Goal: Task Accomplishment & Management: Use online tool/utility

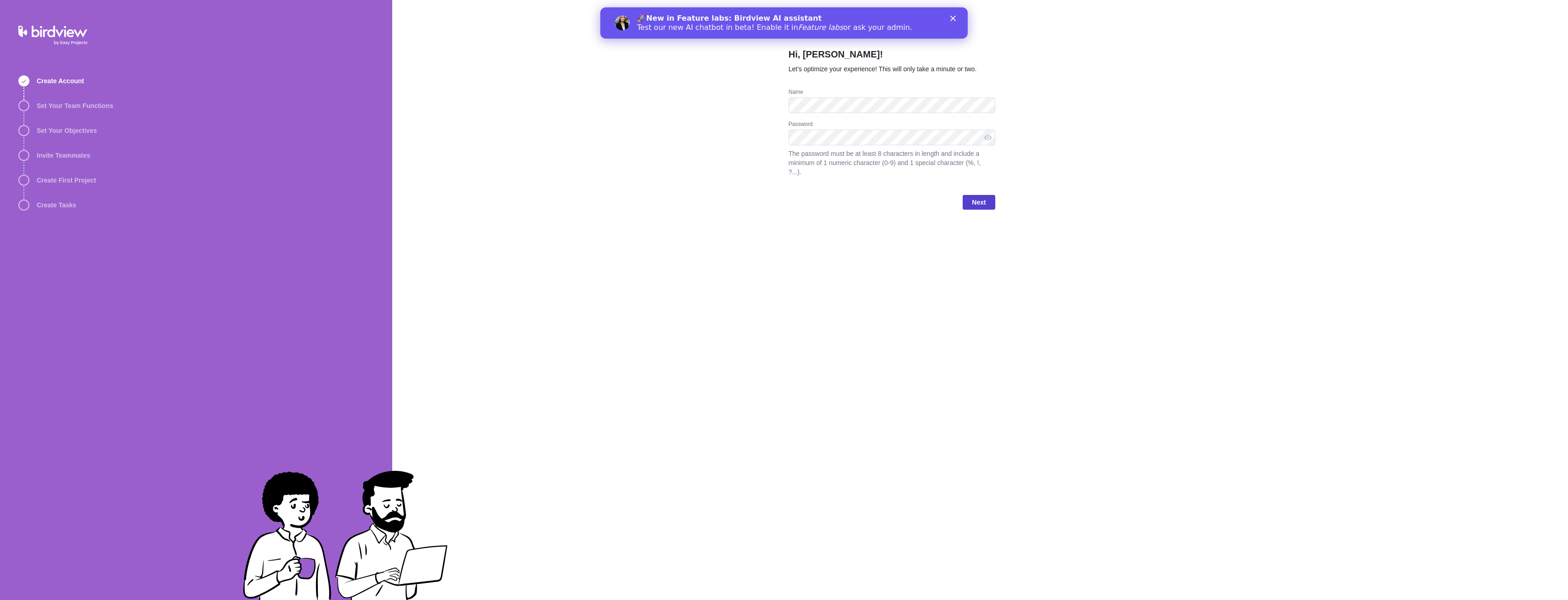
click at [967, 195] on span "Next" at bounding box center [979, 202] width 32 height 15
click at [868, 119] on div "Choose your team's function" at bounding box center [892, 115] width 207 height 16
click at [842, 181] on div "Engineering" at bounding box center [892, 186] width 206 height 16
click at [837, 154] on span "Choose your role" at bounding box center [817, 150] width 49 height 9
click at [830, 221] on span "Portfolio Manager" at bounding box center [822, 222] width 51 height 9
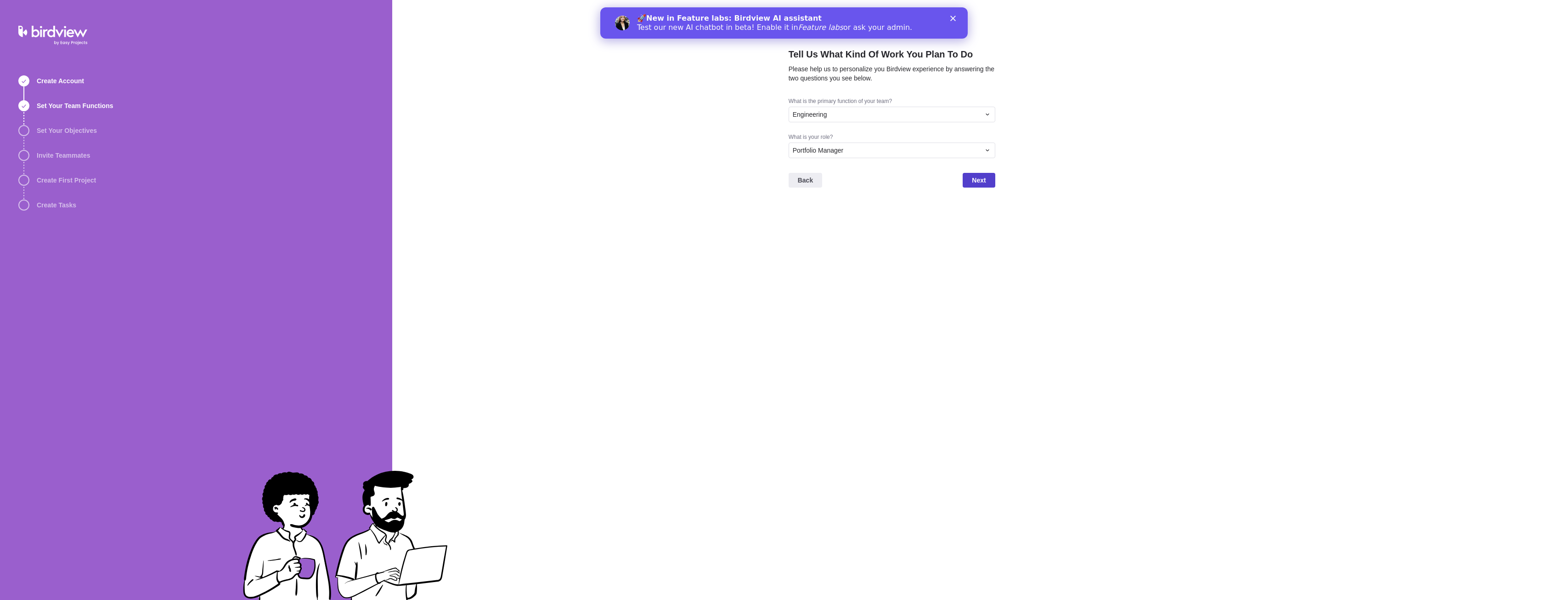
click at [976, 182] on span "Next" at bounding box center [979, 180] width 14 height 11
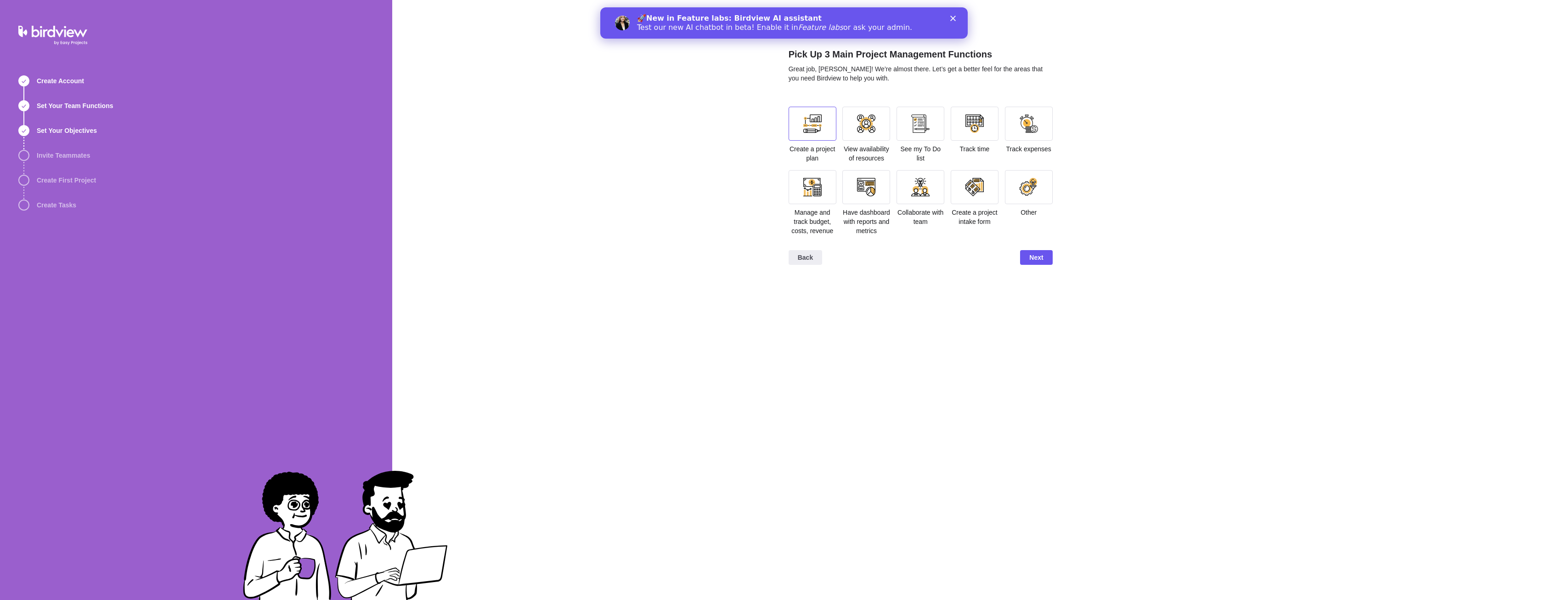
click at [796, 122] on div at bounding box center [813, 124] width 47 height 34
click at [861, 130] on div at bounding box center [866, 124] width 18 height 18
click at [912, 135] on div at bounding box center [920, 124] width 47 height 34
click at [1030, 255] on span "Next" at bounding box center [1036, 257] width 14 height 11
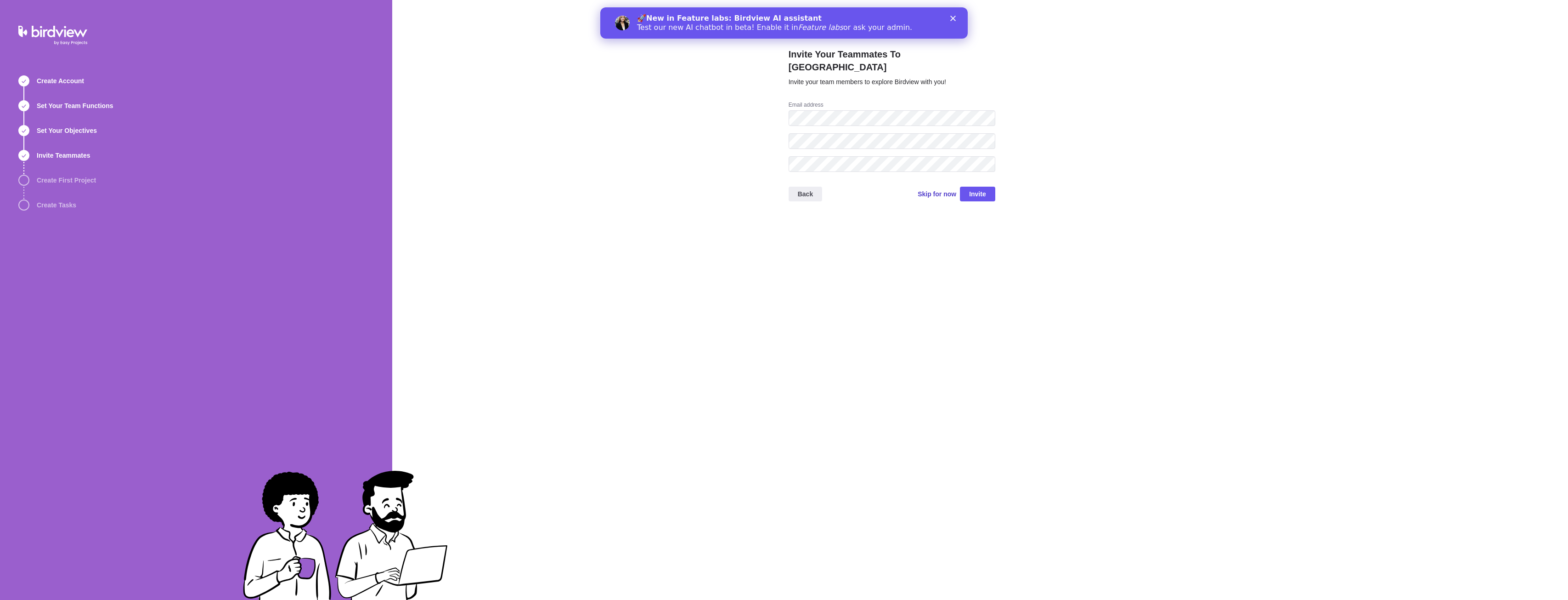
click at [939, 188] on span "Skip for now" at bounding box center [937, 194] width 38 height 13
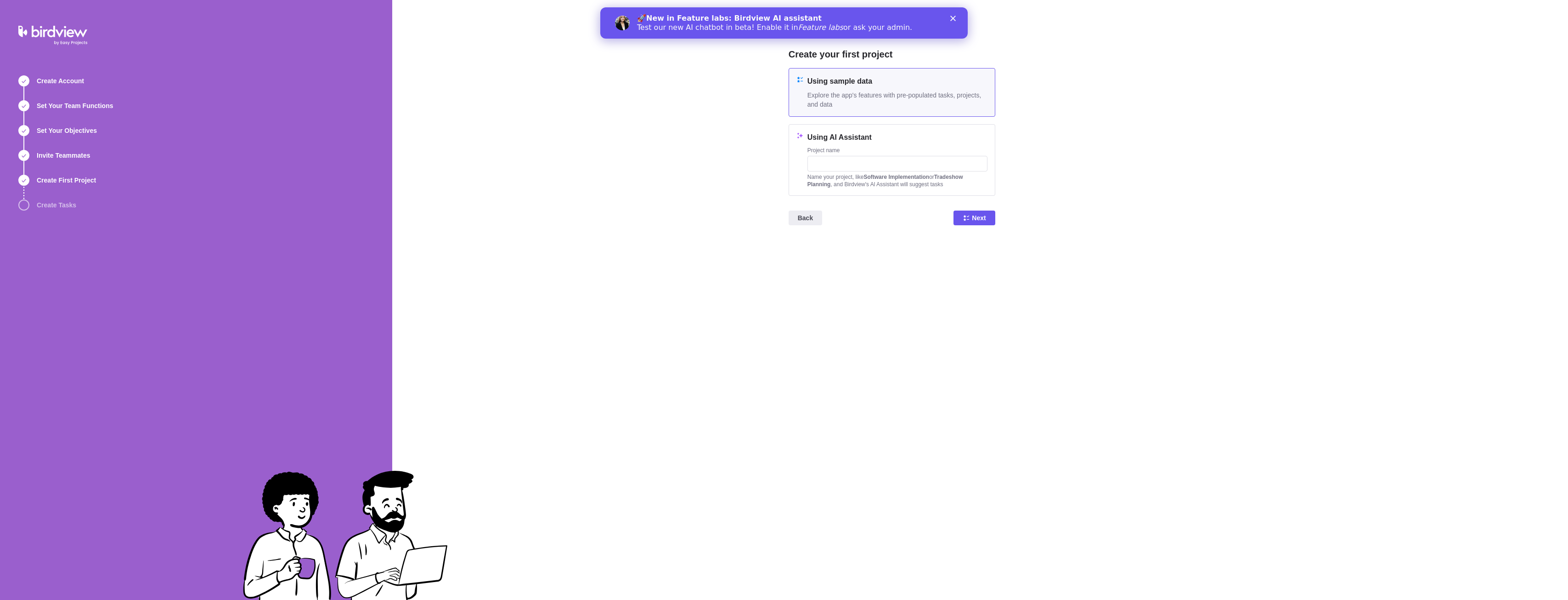
click at [914, 90] on div "Using sample data Explore the app's features with pre-populated tasks, projects…" at bounding box center [897, 92] width 180 height 33
click at [968, 215] on icon at bounding box center [966, 217] width 5 height 5
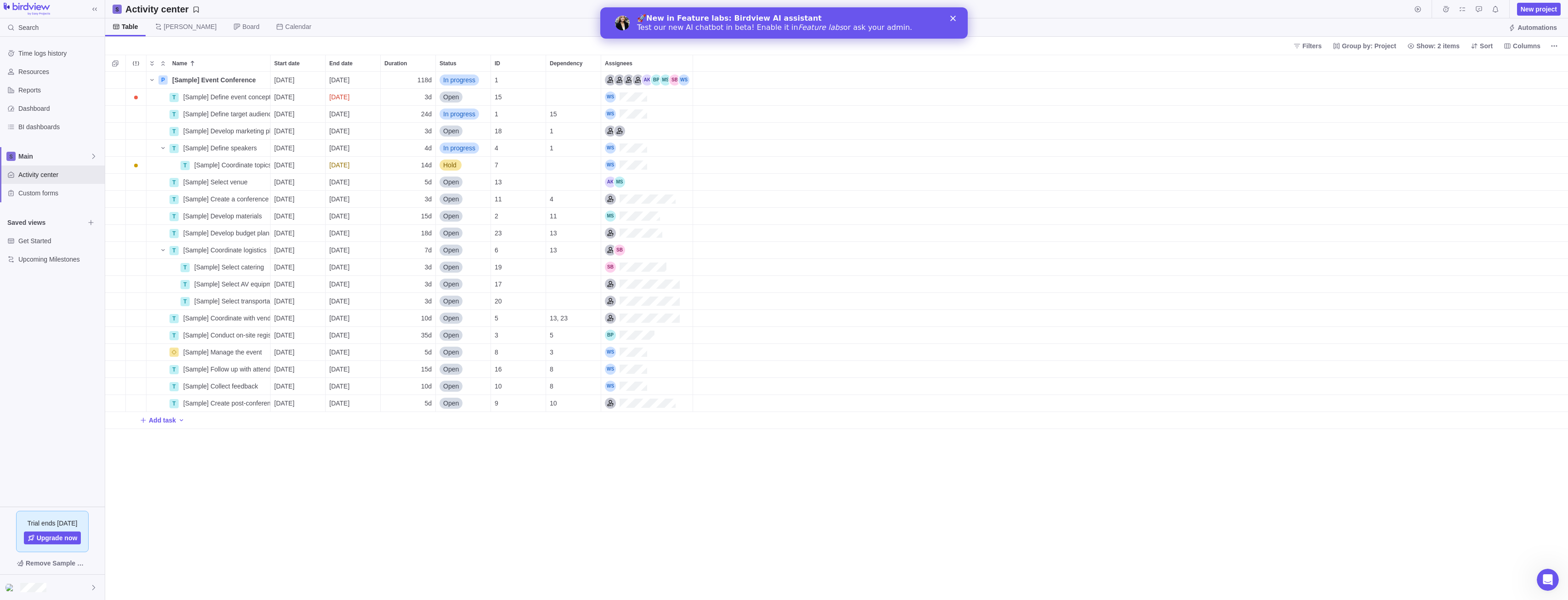
scroll to position [521, 1456]
click at [177, 29] on span "[PERSON_NAME]" at bounding box center [190, 26] width 53 height 9
drag, startPoint x: 1052, startPoint y: 102, endPoint x: 489, endPoint y: 147, distance: 564.8
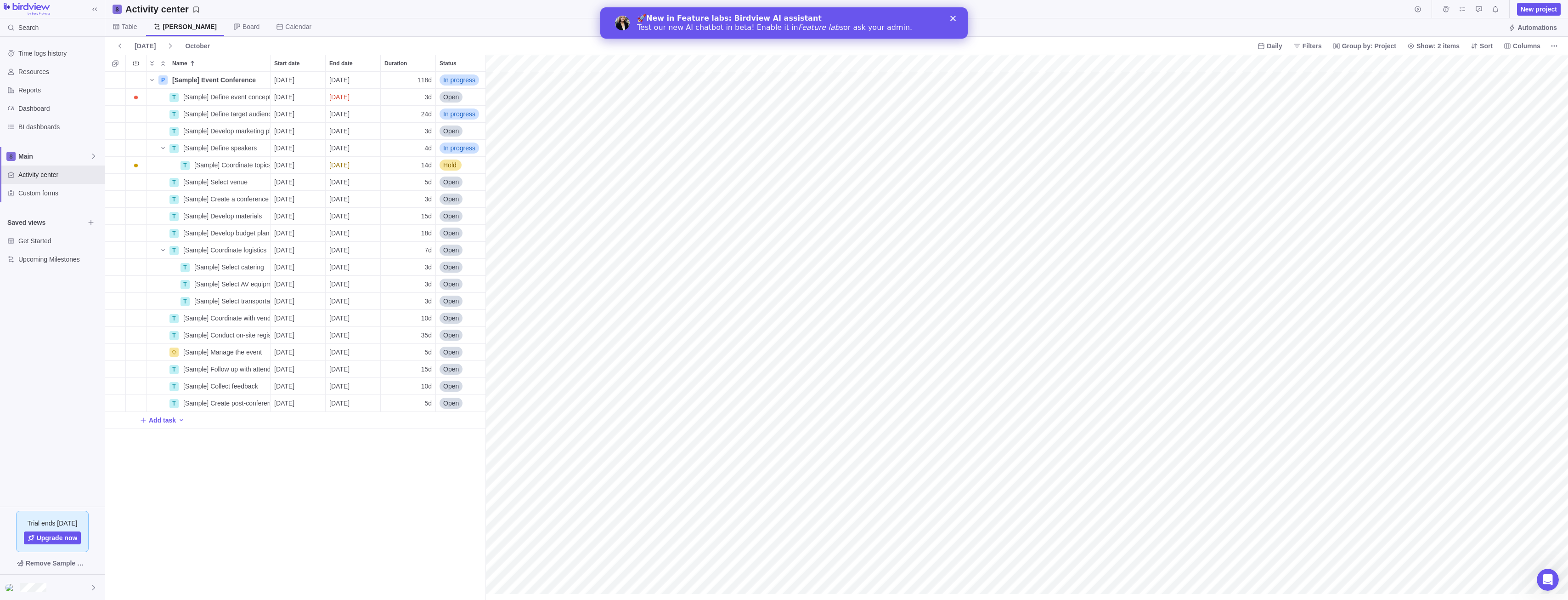
click at [948, 16] on div "🚀 New in Feature labs: Birdview AI assistant Test our new AI chatbot in beta! E…" at bounding box center [784, 23] width 368 height 24
click at [955, 18] on icon "Close" at bounding box center [953, 18] width 5 height 5
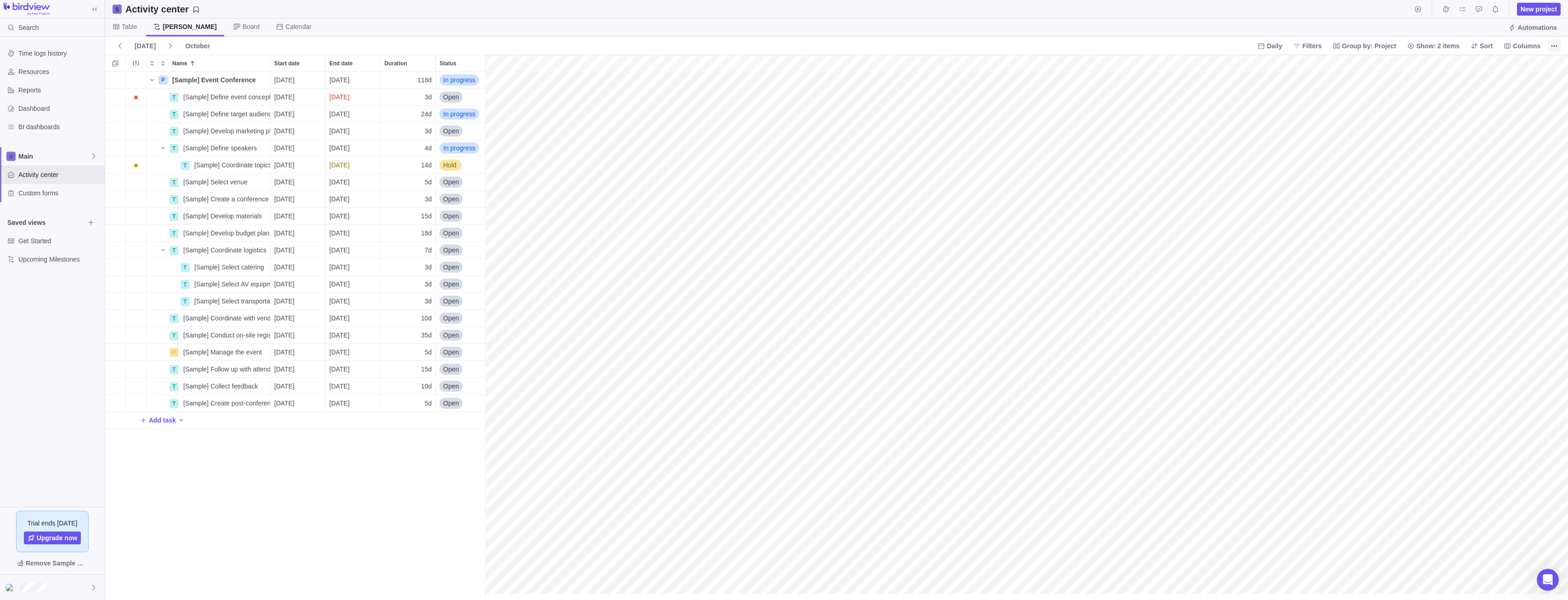
click at [1554, 45] on icon "More actions" at bounding box center [1555, 46] width 1 height 1
drag, startPoint x: 1139, startPoint y: 49, endPoint x: 1124, endPoint y: 51, distance: 15.1
click at [1133, 49] on body "Search Time logs history Resources Reports Dashboard BI dashboards Main Activit…" at bounding box center [784, 300] width 1568 height 600
click at [242, 27] on span "Board" at bounding box center [251, 26] width 17 height 9
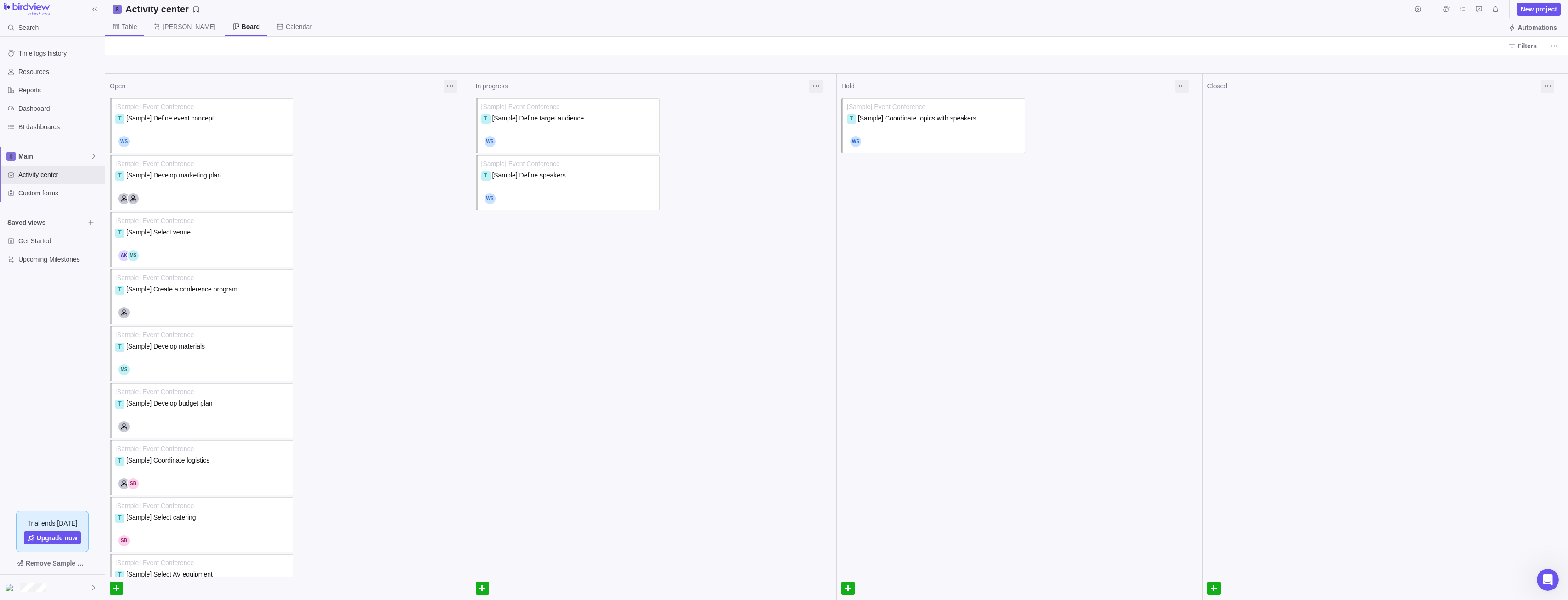
click at [110, 29] on span "Table" at bounding box center [125, 27] width 39 height 18
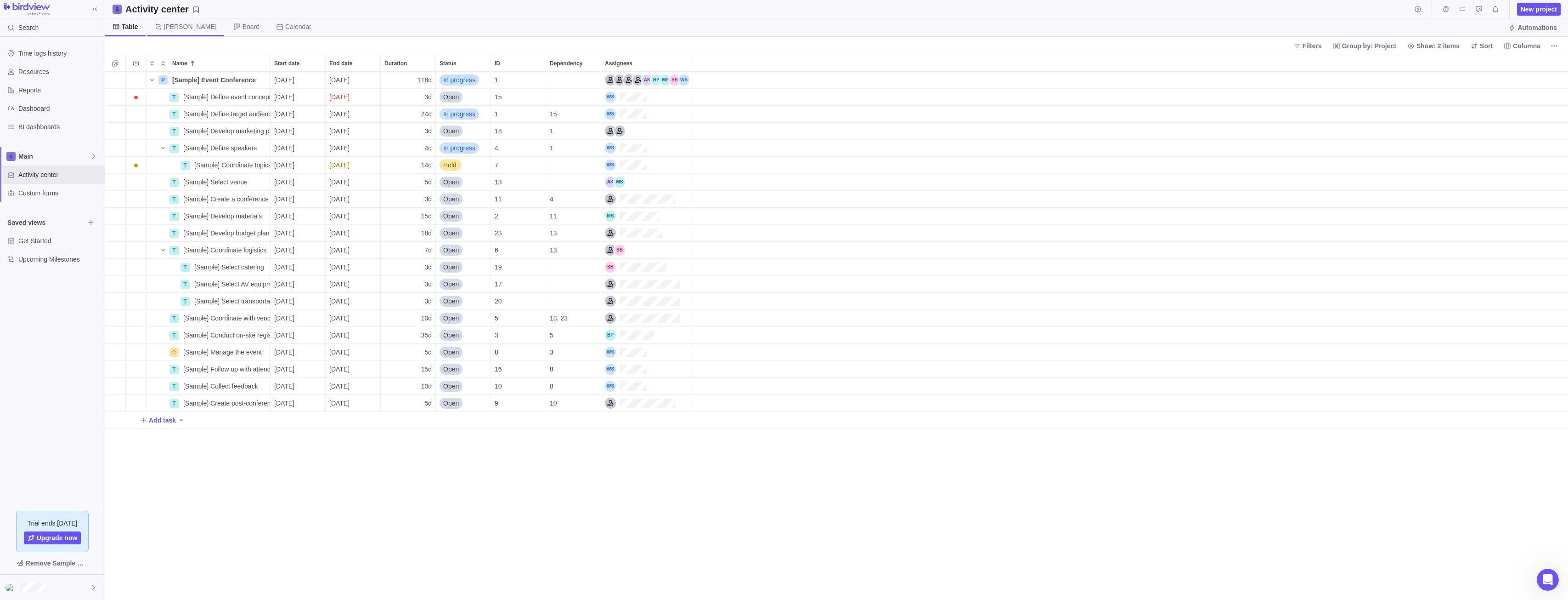
click at [150, 28] on span "[PERSON_NAME]" at bounding box center [186, 27] width 77 height 18
click at [242, 26] on span "Board" at bounding box center [251, 26] width 17 height 9
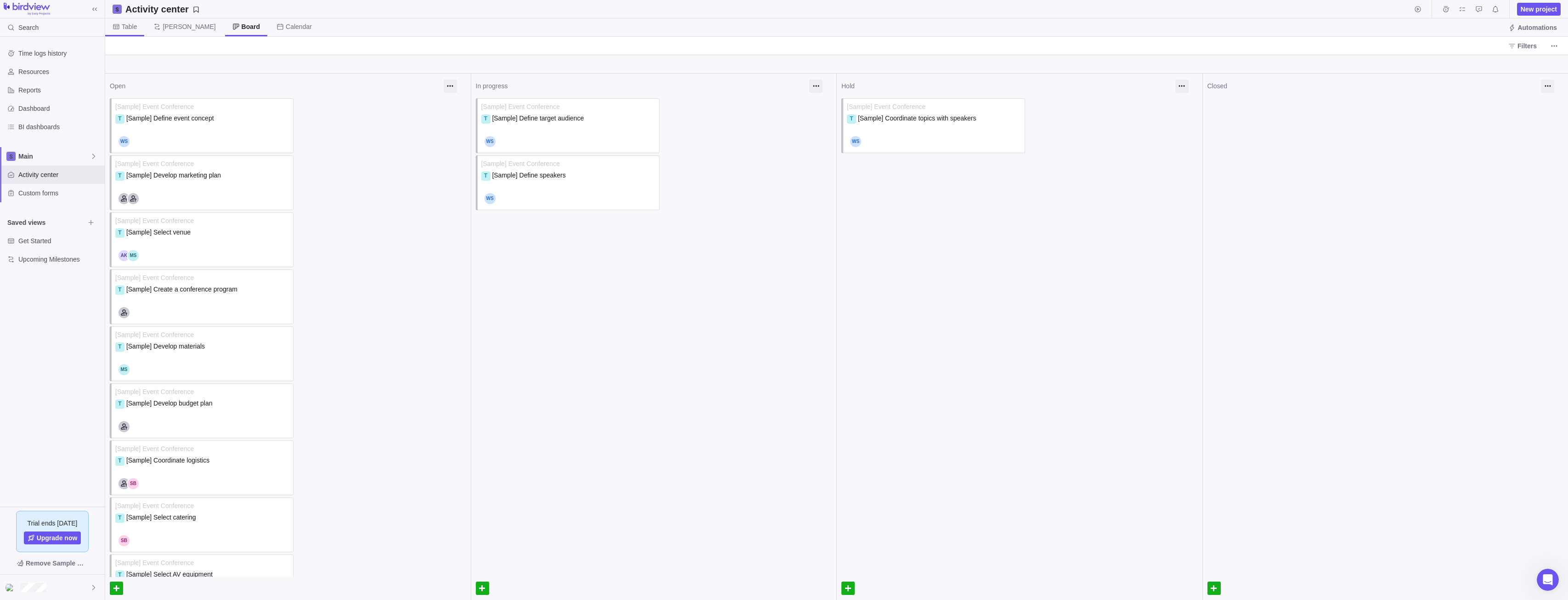
click at [131, 27] on span "Table" at bounding box center [129, 26] width 15 height 9
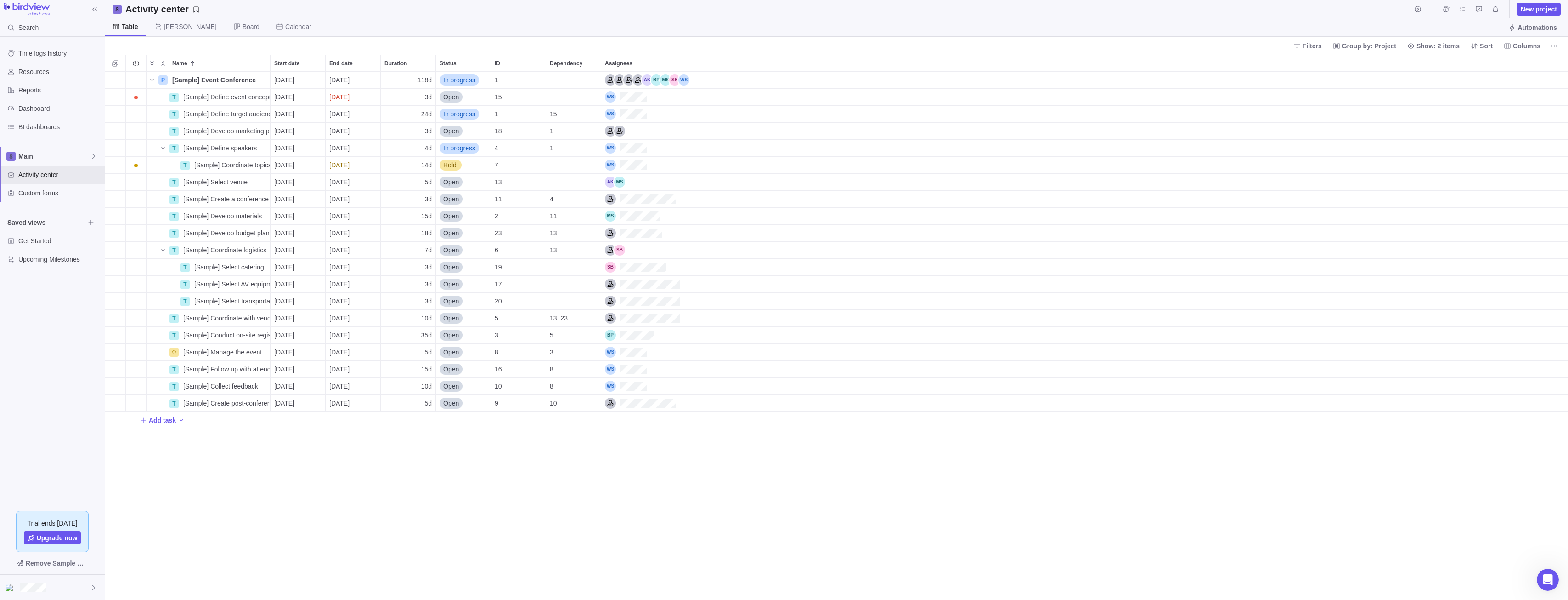
scroll to position [521, 1456]
click at [455, 270] on span "Open" at bounding box center [451, 267] width 16 height 9
click at [1559, 46] on body "Search Time logs history Resources Reports Dashboard BI dashboards Main Activit…" at bounding box center [784, 300] width 1568 height 600
click at [1558, 44] on span "More actions" at bounding box center [1554, 46] width 13 height 13
click at [1545, 25] on body "Search Time logs history Resources Reports Dashboard BI dashboards Main Activit…" at bounding box center [784, 300] width 1568 height 600
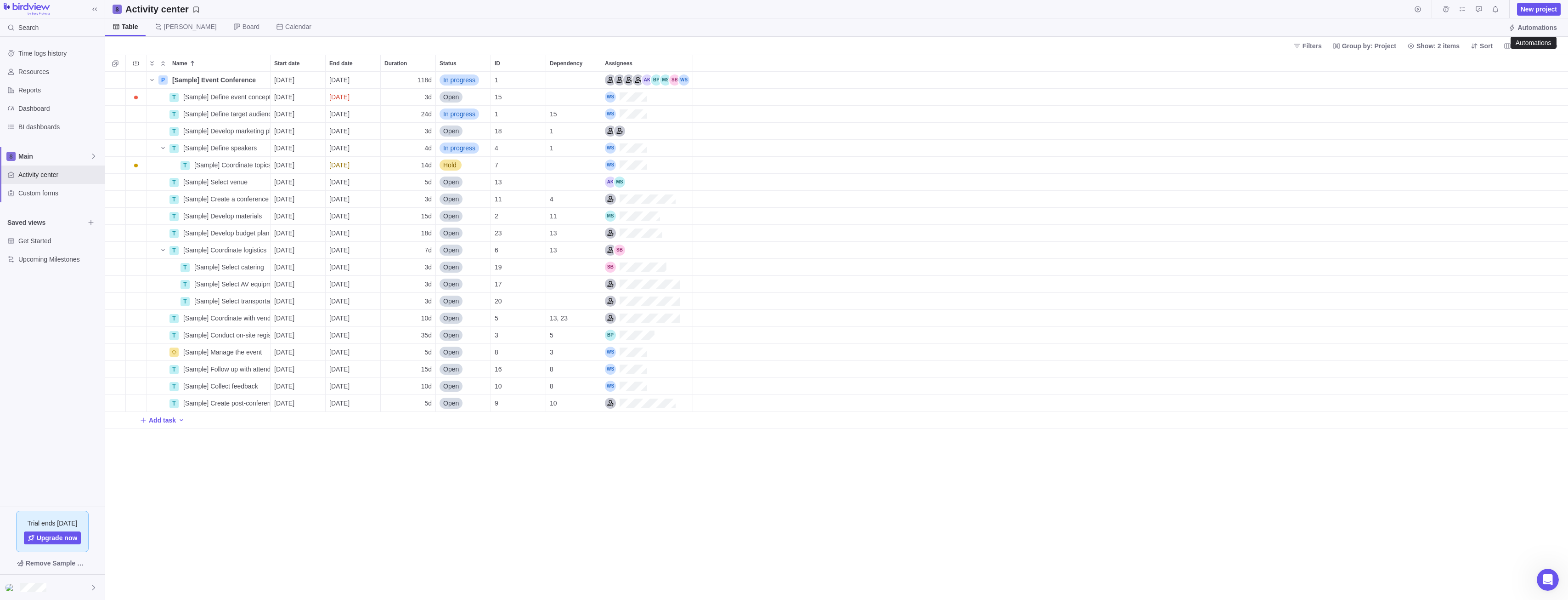
click at [1545, 25] on span "Automations" at bounding box center [1537, 27] width 40 height 9
click at [38, 72] on span "Resources" at bounding box center [60, 71] width 83 height 9
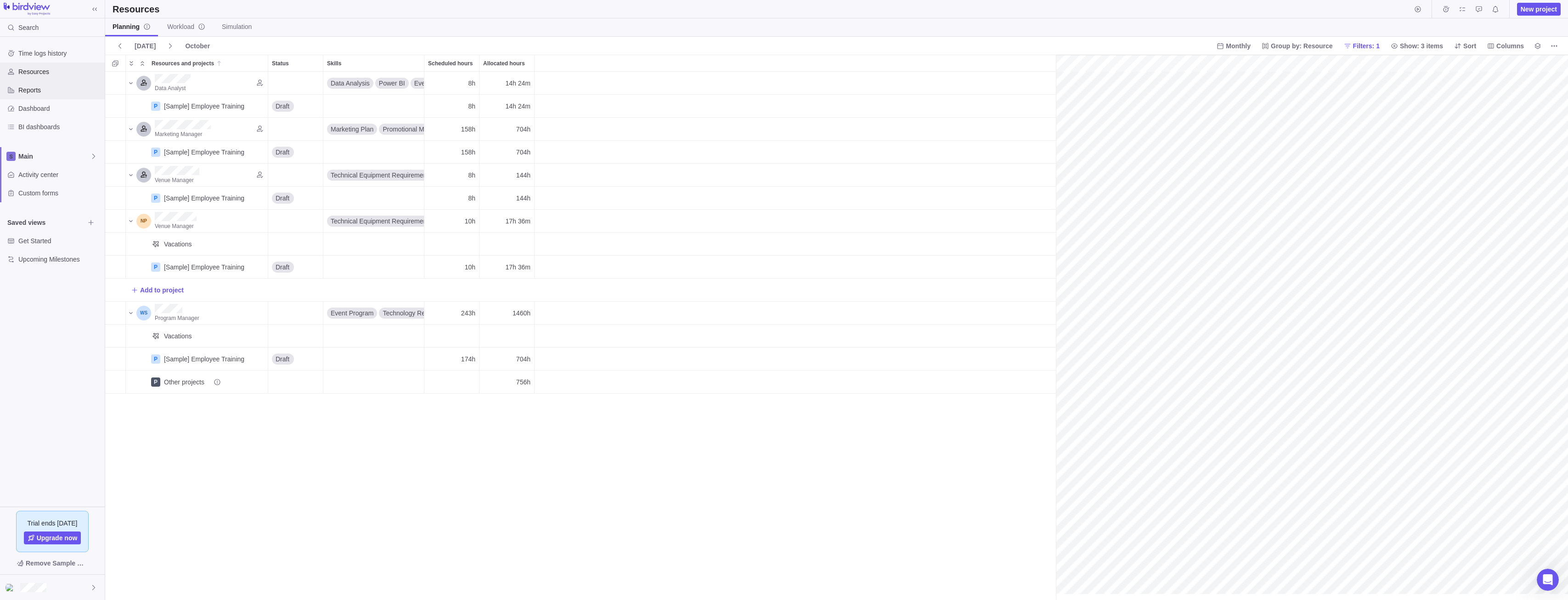
scroll to position [0, 161]
click at [37, 89] on span "Reports" at bounding box center [60, 90] width 83 height 9
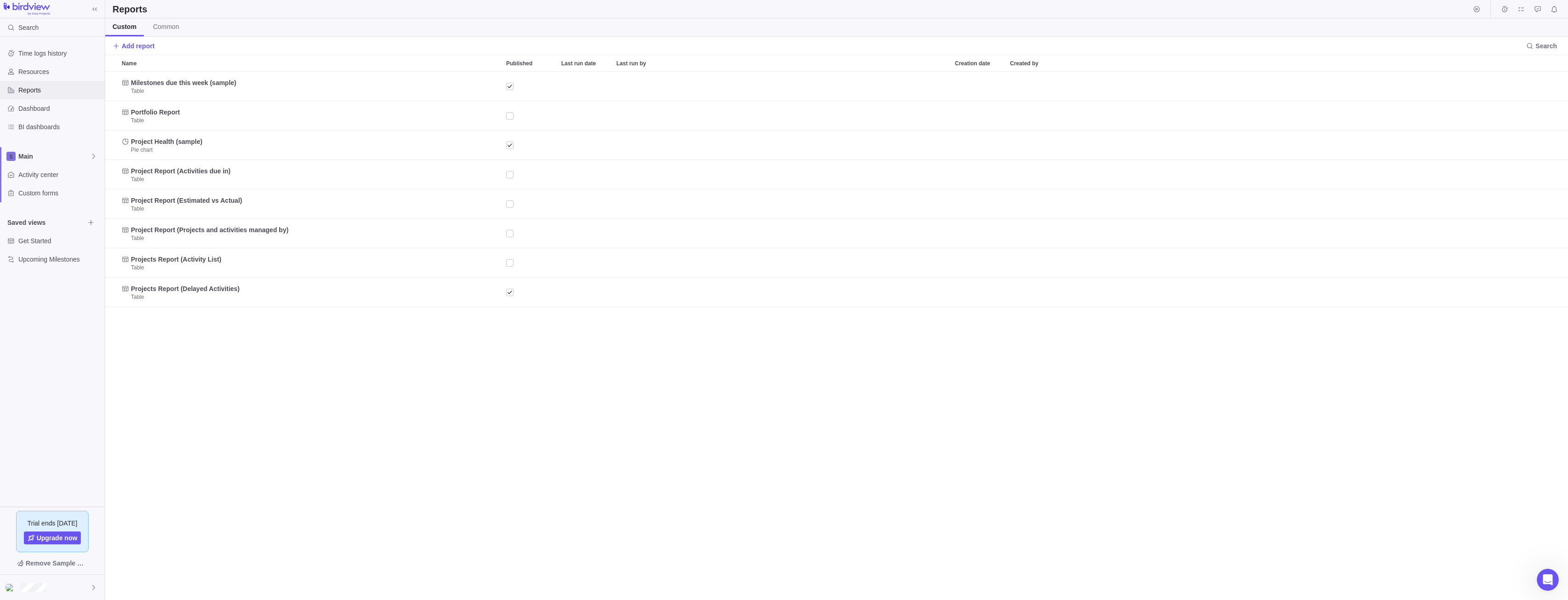
scroll to position [521, 1456]
click at [41, 63] on div "Resources" at bounding box center [52, 72] width 105 height 18
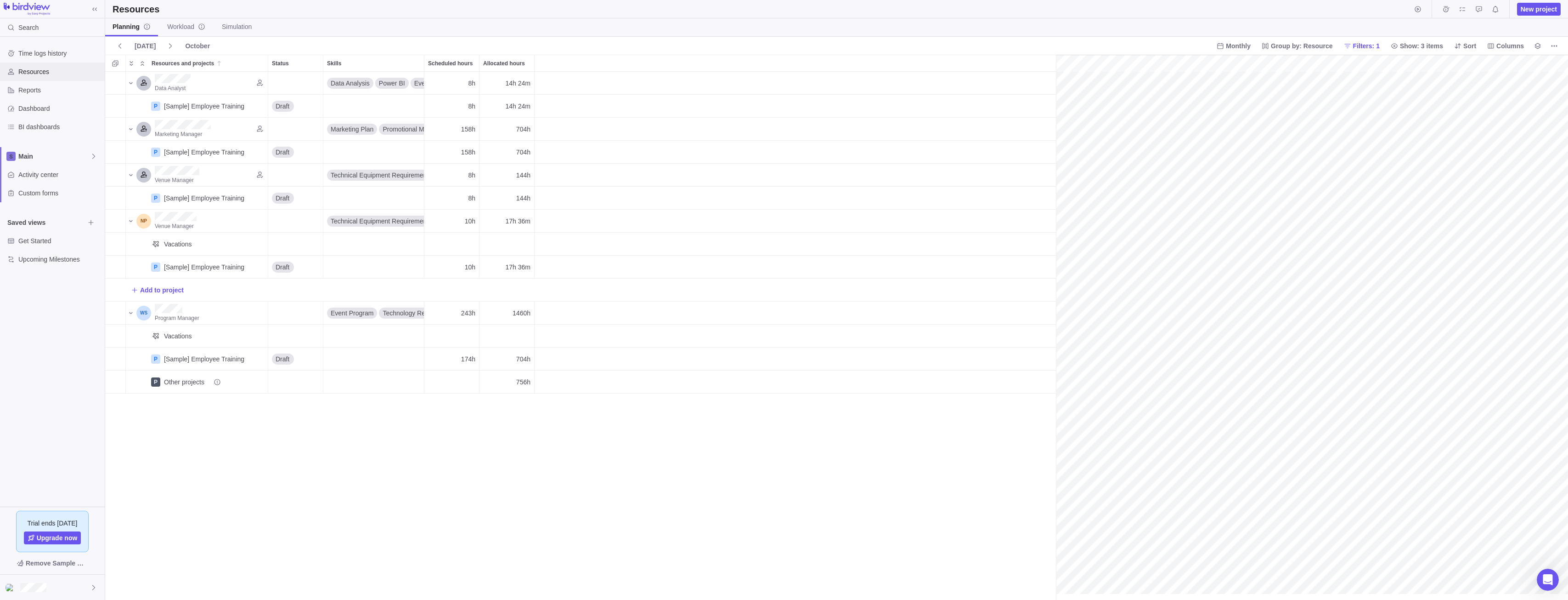
scroll to position [0, 161]
click at [179, 29] on span "Workload" at bounding box center [186, 26] width 38 height 9
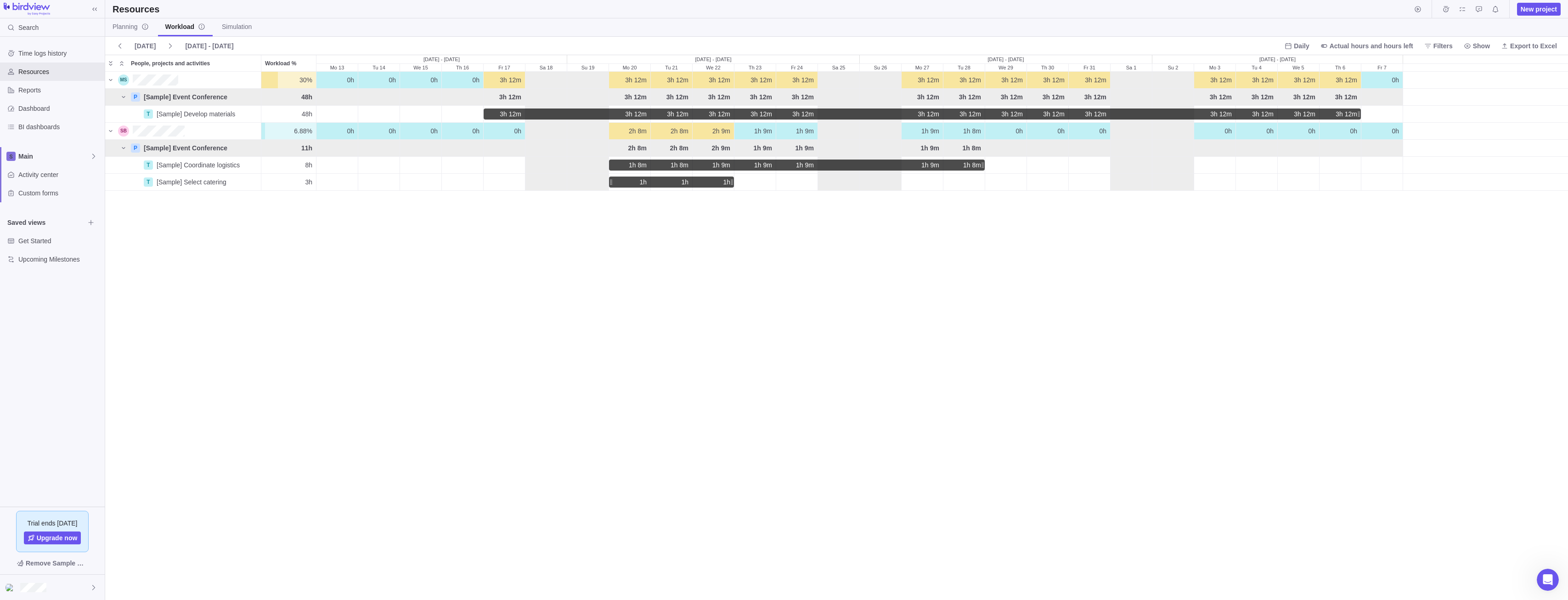
scroll to position [521, 1456]
click at [1517, 43] on span "Export to Excel" at bounding box center [1533, 46] width 47 height 9
